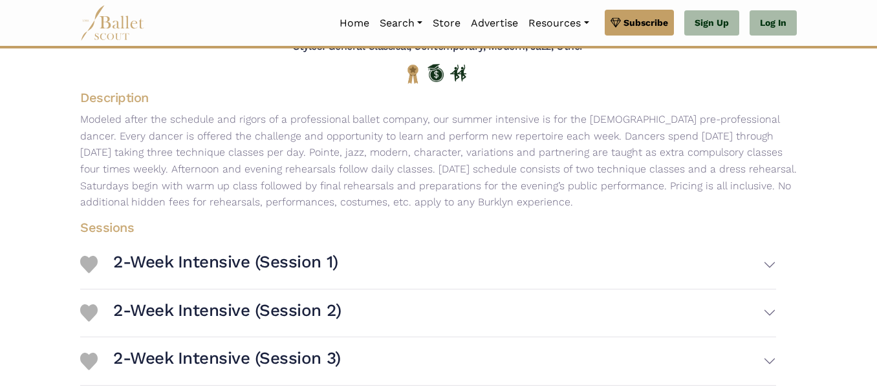
scroll to position [150, 0]
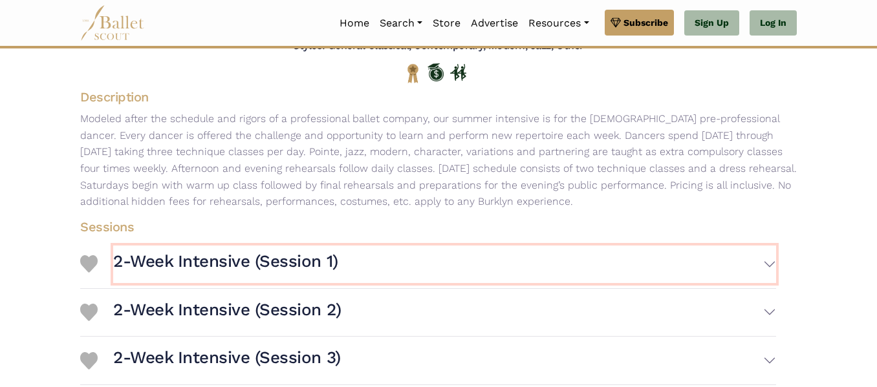
click at [765, 256] on button "2-Week Intensive (Session 1)" at bounding box center [444, 264] width 663 height 37
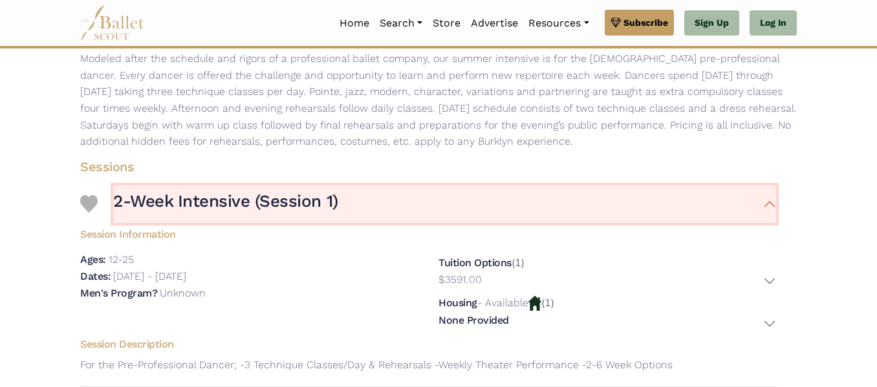
scroll to position [220, 0]
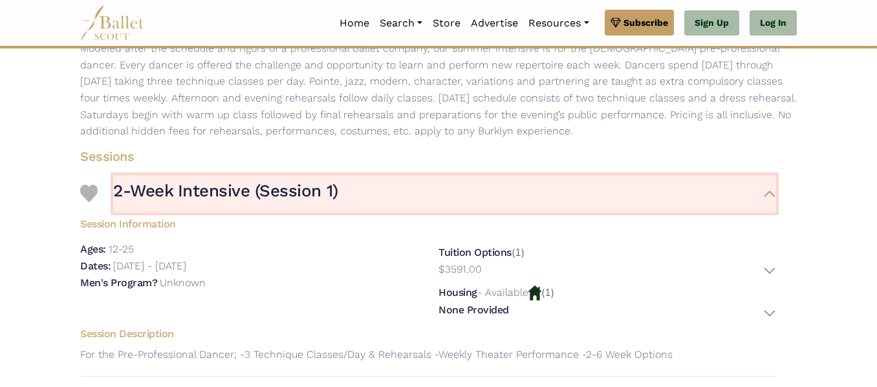
click at [770, 194] on button "2-Week Intensive (Session 1)" at bounding box center [444, 193] width 663 height 37
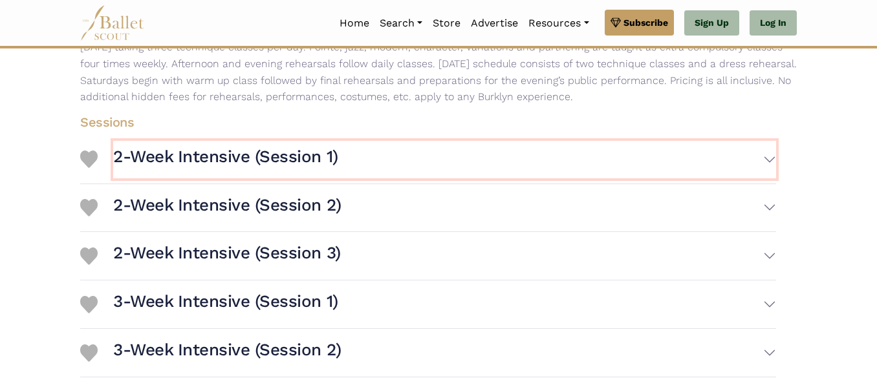
scroll to position [256, 0]
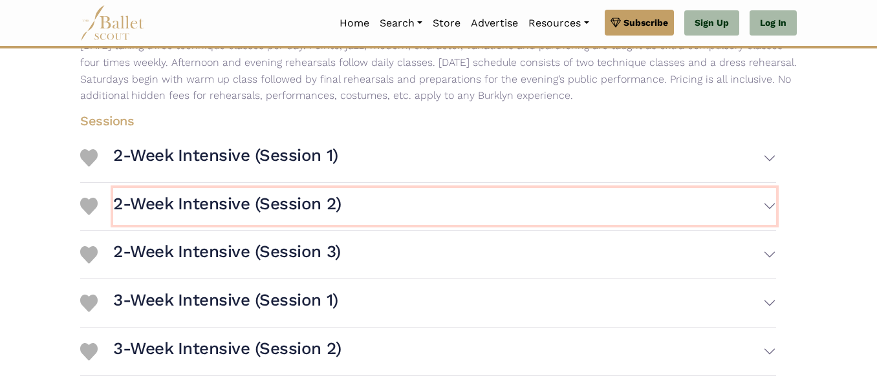
click at [767, 206] on button "2-Week Intensive (Session 2)" at bounding box center [444, 206] width 663 height 37
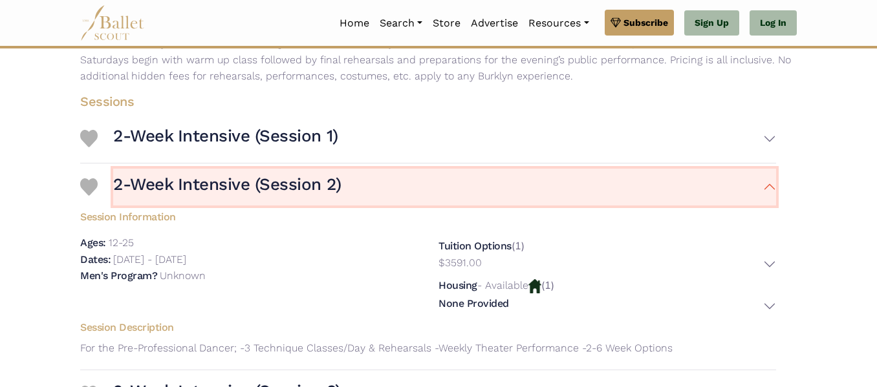
scroll to position [277, 0]
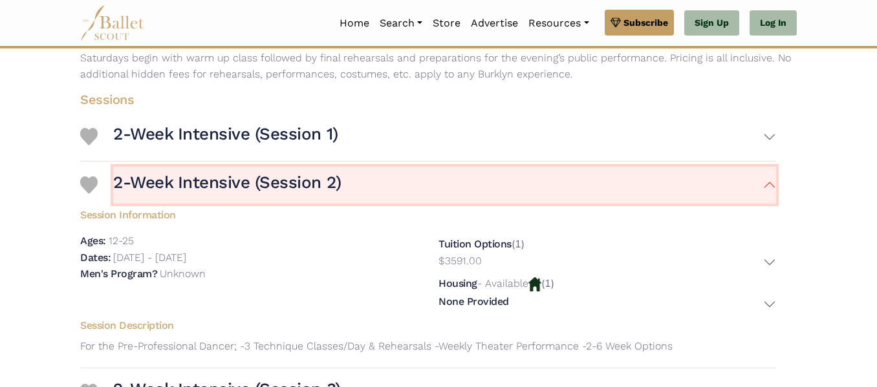
click at [766, 184] on button "2-Week Intensive (Session 2)" at bounding box center [444, 185] width 663 height 37
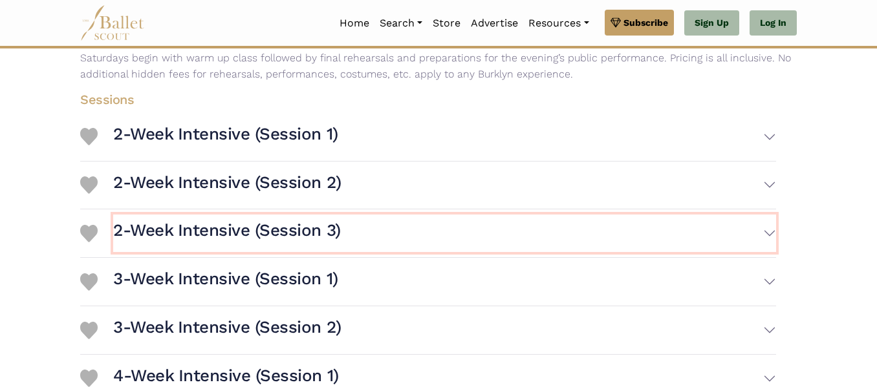
click at [769, 237] on button "2-Week Intensive (Session 3)" at bounding box center [444, 233] width 663 height 37
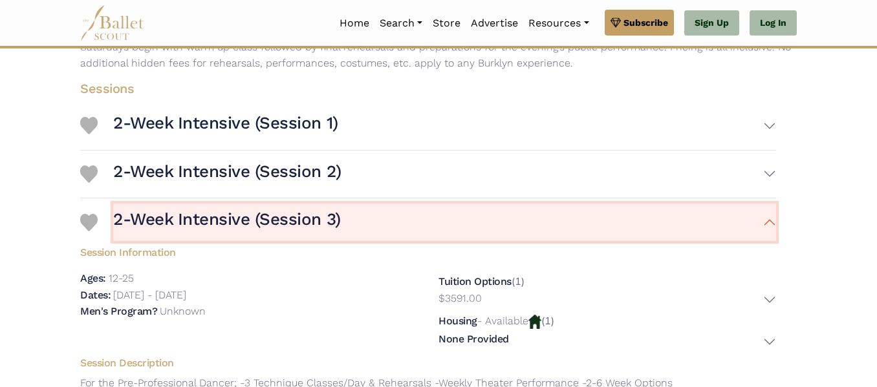
scroll to position [284, 0]
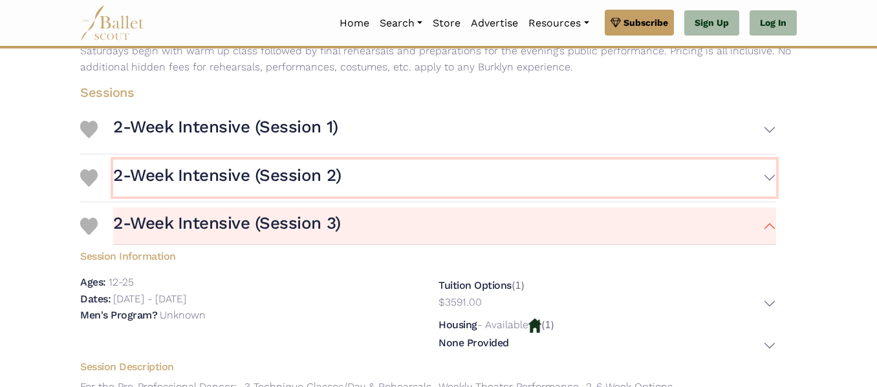
click at [766, 180] on button "2-Week Intensive (Session 2)" at bounding box center [444, 178] width 663 height 37
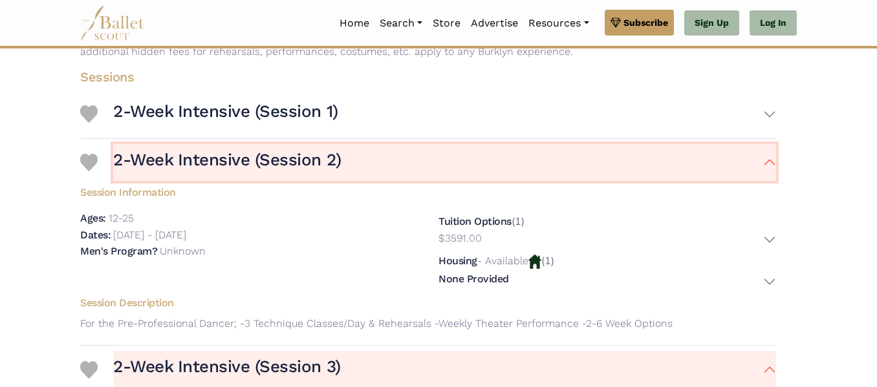
scroll to position [304, 0]
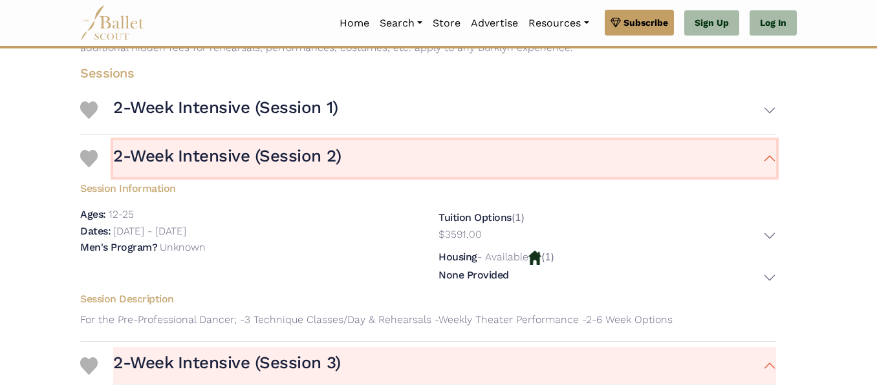
click at [768, 160] on button "2-Week Intensive (Session 2)" at bounding box center [444, 158] width 663 height 37
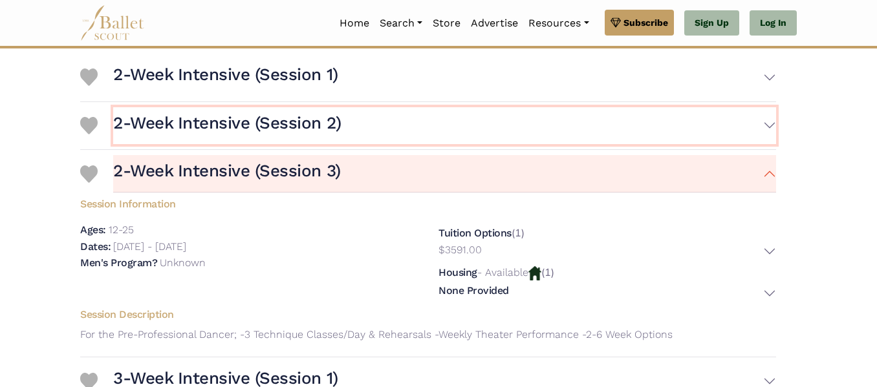
scroll to position [340, 0]
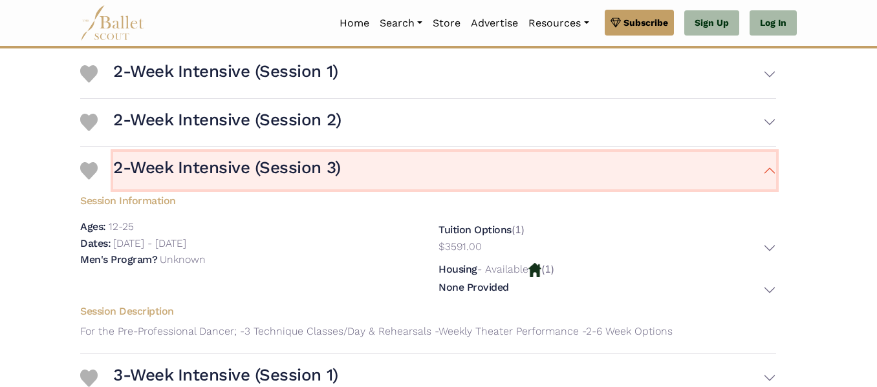
click at [766, 171] on button "2-Week Intensive (Session 3)" at bounding box center [444, 170] width 663 height 37
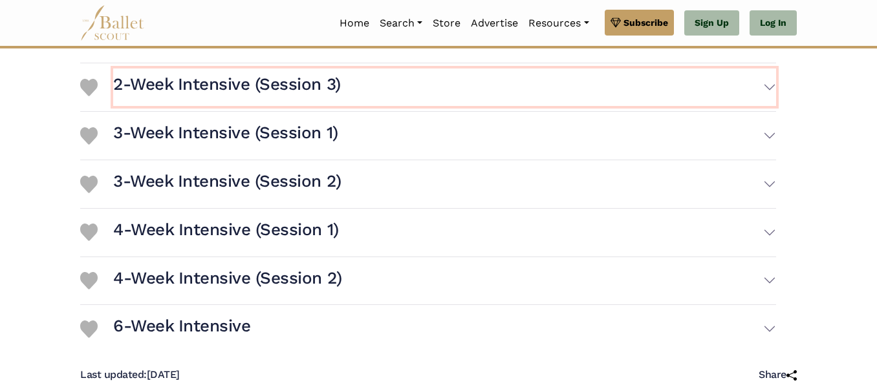
scroll to position [424, 0]
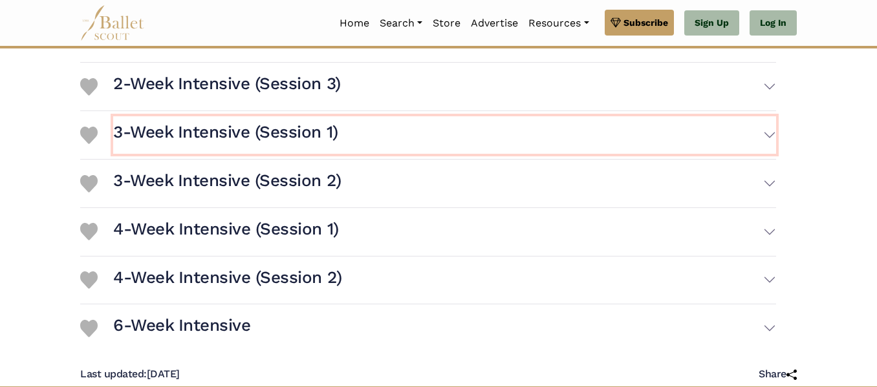
click at [769, 131] on button "3-Week Intensive (Session 1)" at bounding box center [444, 134] width 663 height 37
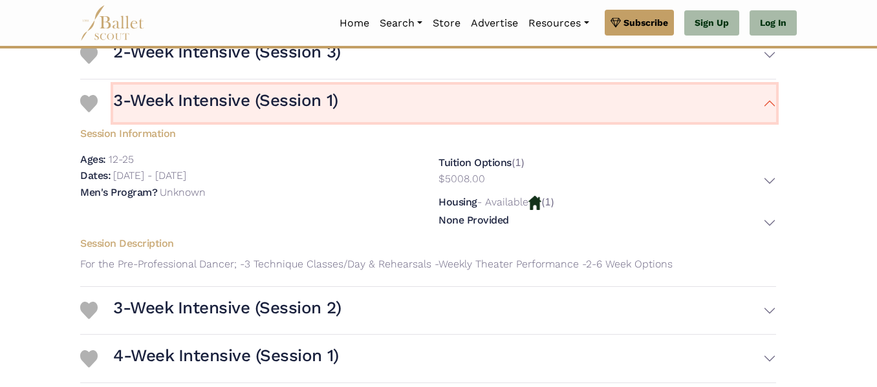
scroll to position [455, 0]
click at [768, 103] on button "3-Week Intensive (Session 1)" at bounding box center [444, 103] width 663 height 37
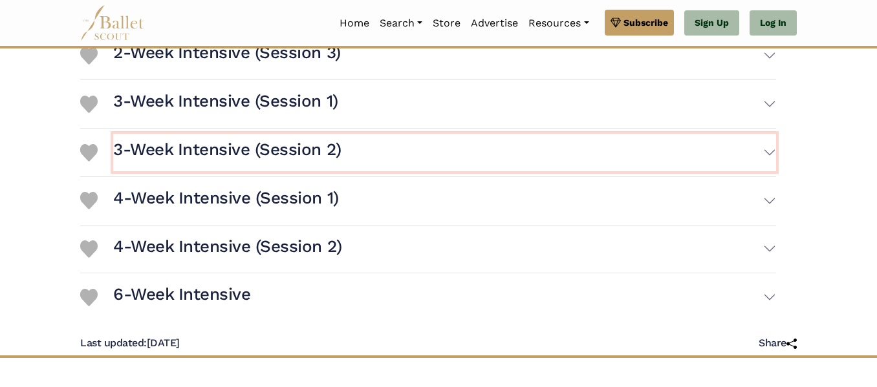
click at [771, 151] on button "3-Week Intensive (Session 2)" at bounding box center [444, 152] width 663 height 37
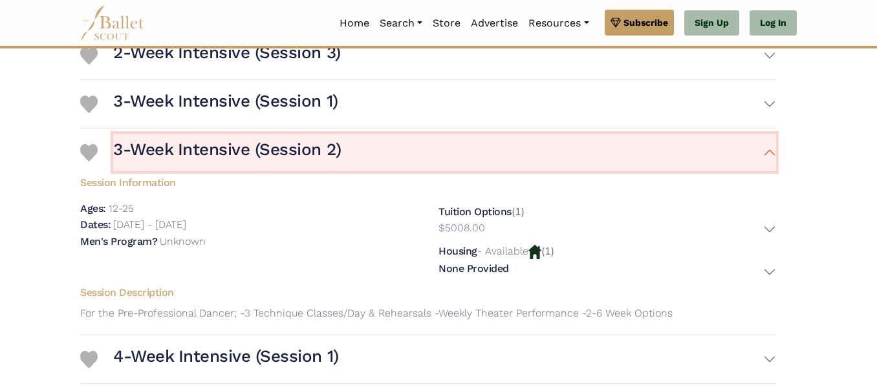
click at [774, 150] on button "3-Week Intensive (Session 2)" at bounding box center [444, 152] width 663 height 37
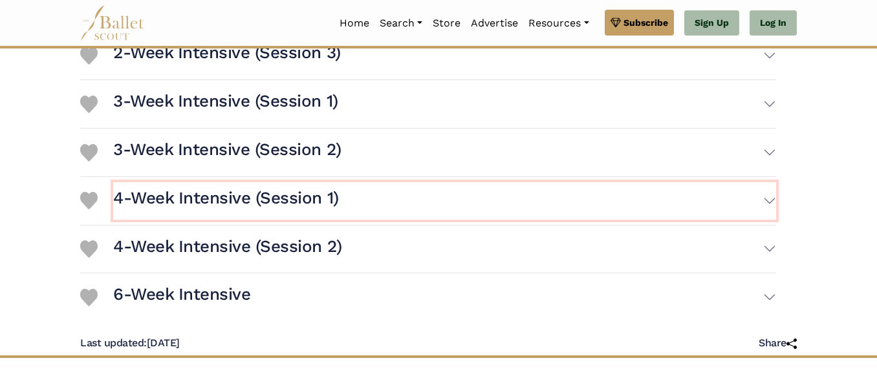
click at [767, 200] on button "4-Week Intensive (Session 1)" at bounding box center [444, 200] width 663 height 37
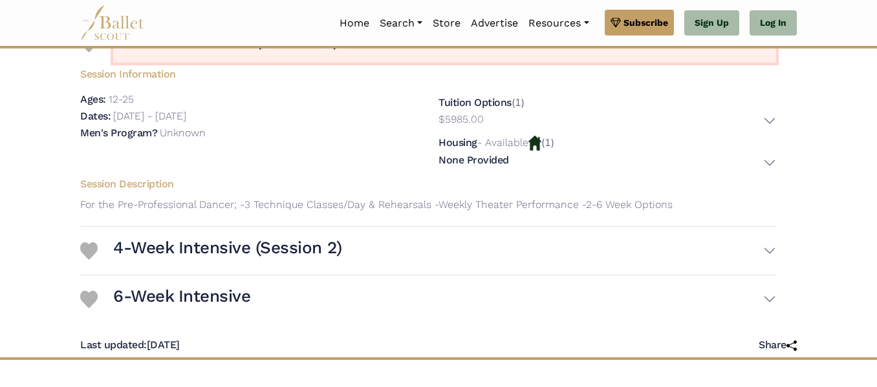
scroll to position [613, 0]
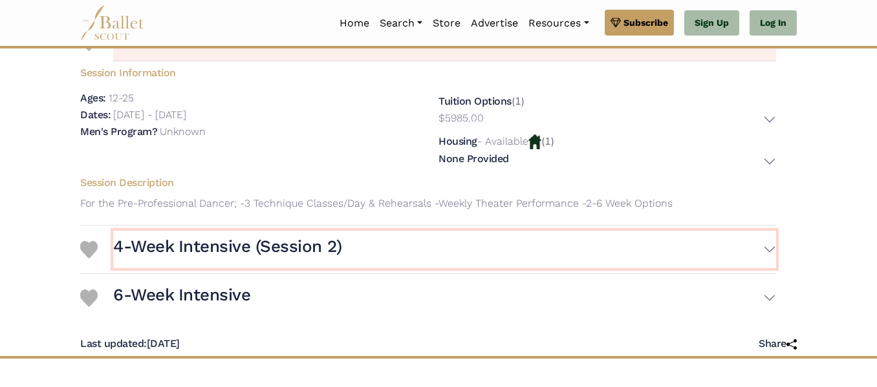
click at [652, 240] on button "4-Week Intensive (Session 2)" at bounding box center [444, 249] width 663 height 37
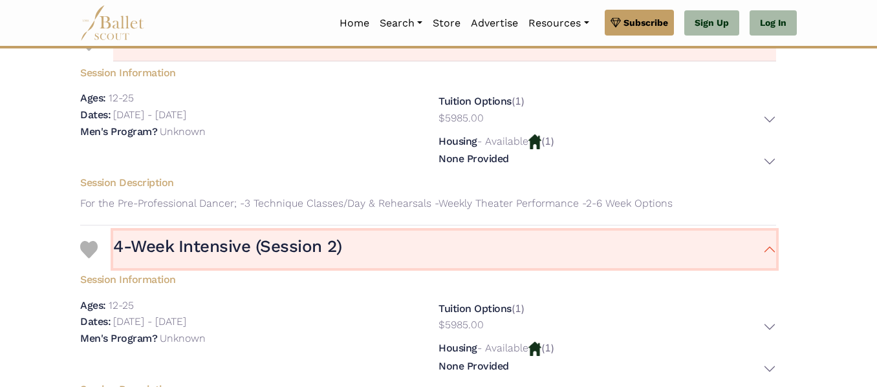
click at [652, 237] on button "4-Week Intensive (Session 2)" at bounding box center [444, 249] width 663 height 37
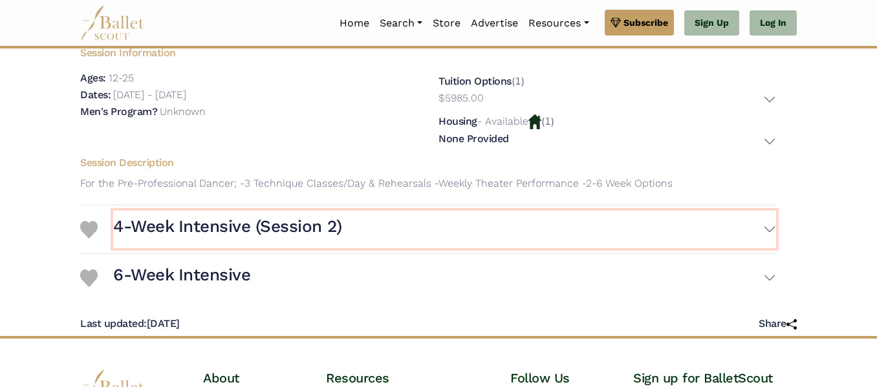
scroll to position [639, 0]
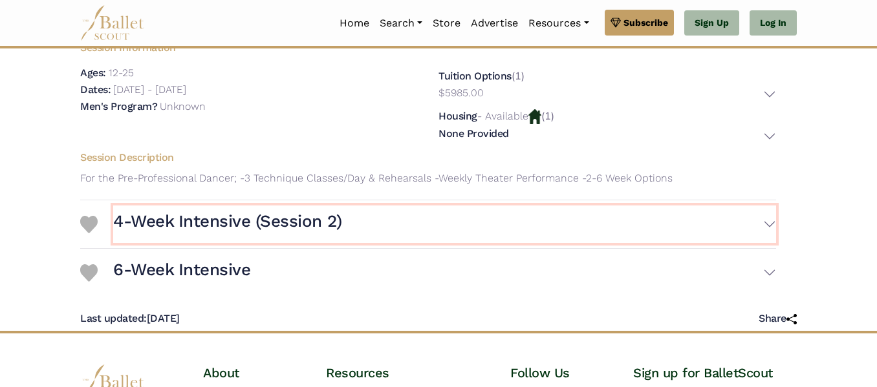
click at [649, 224] on button "4-Week Intensive (Session 2)" at bounding box center [444, 224] width 663 height 37
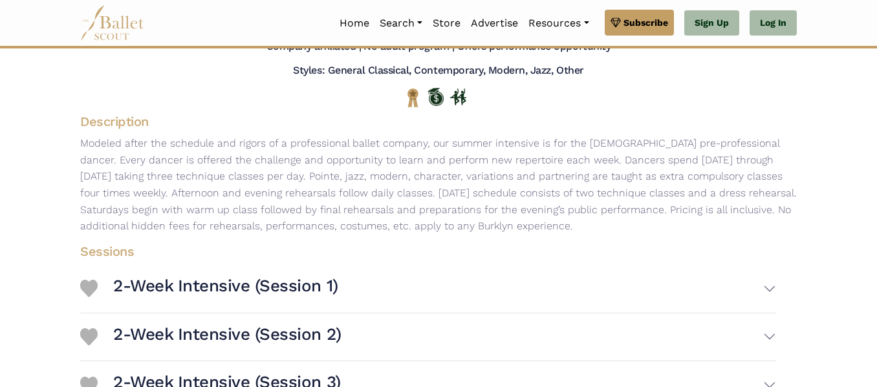
scroll to position [0, 0]
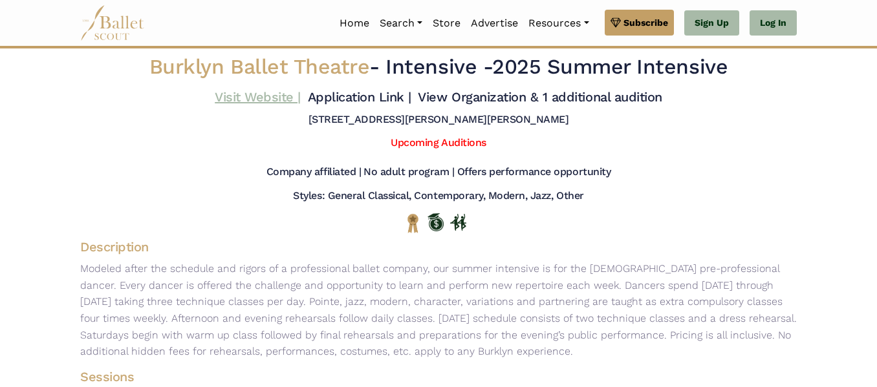
click at [281, 98] on link "Visit Website |" at bounding box center [258, 97] width 86 height 16
